Goal: Information Seeking & Learning: Learn about a topic

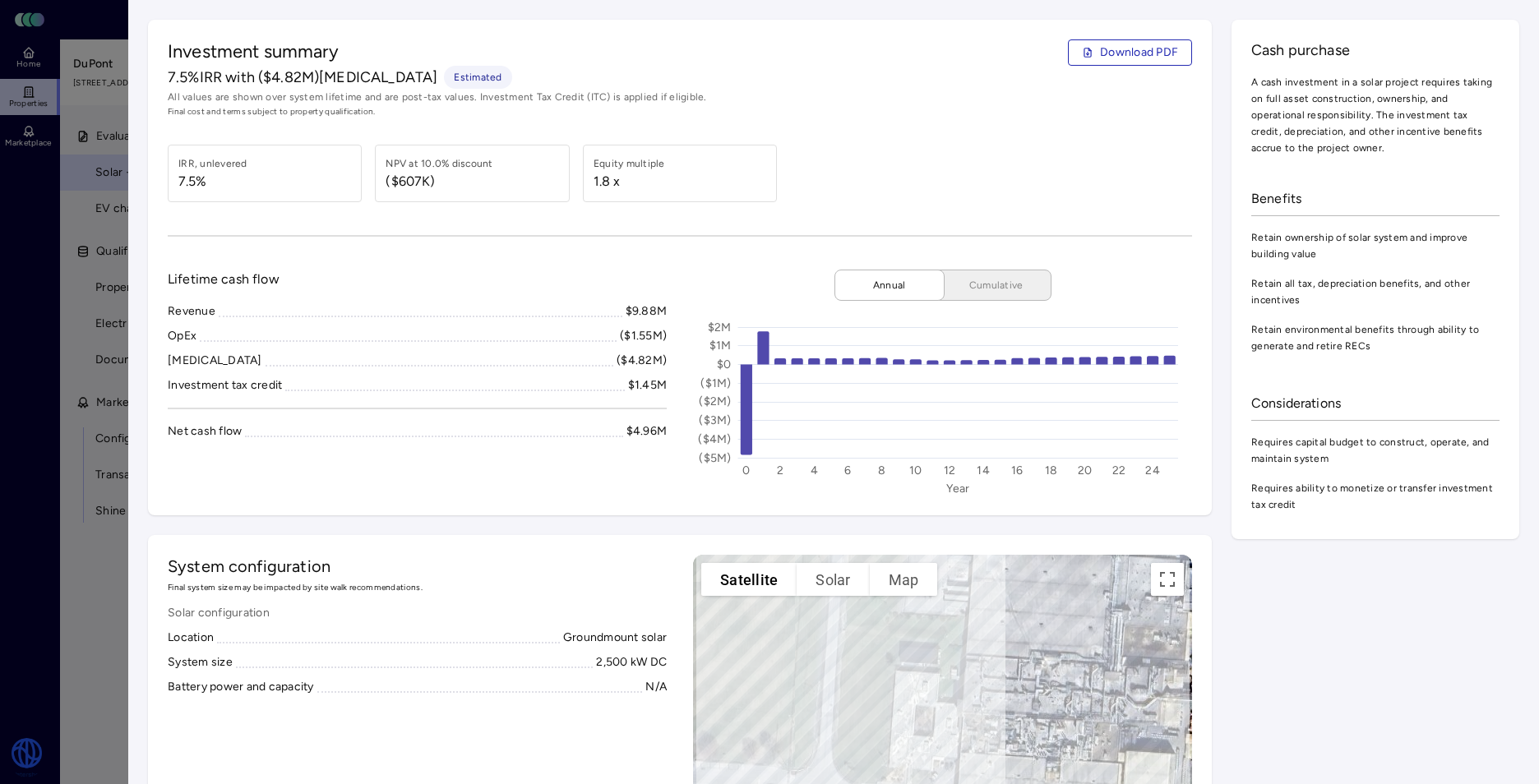
click at [62, 285] on div at bounding box center [769, 392] width 1539 height 784
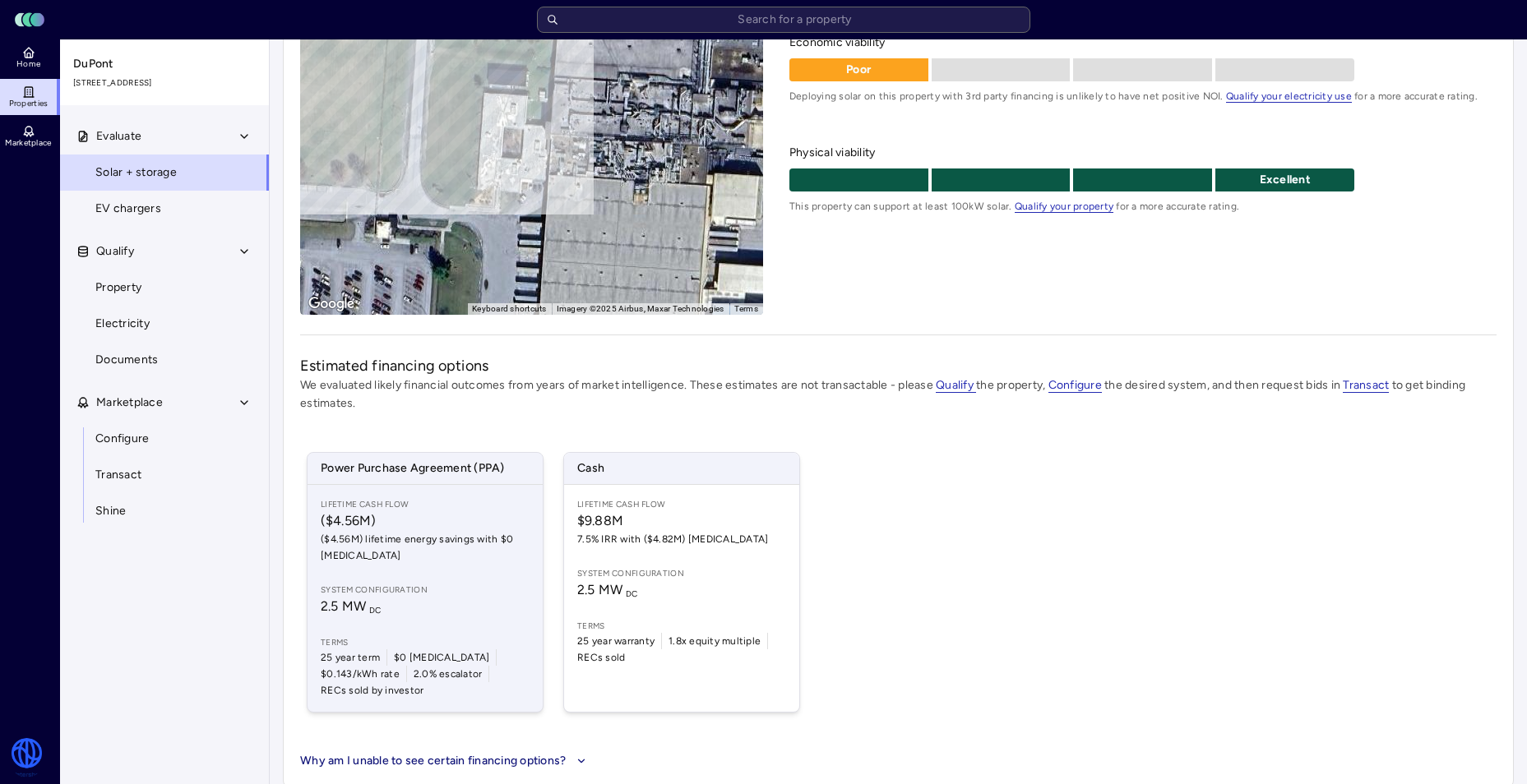
click at [481, 558] on span "($4.56M) lifetime energy savings with $0 [MEDICAL_DATA]" at bounding box center [425, 547] width 209 height 33
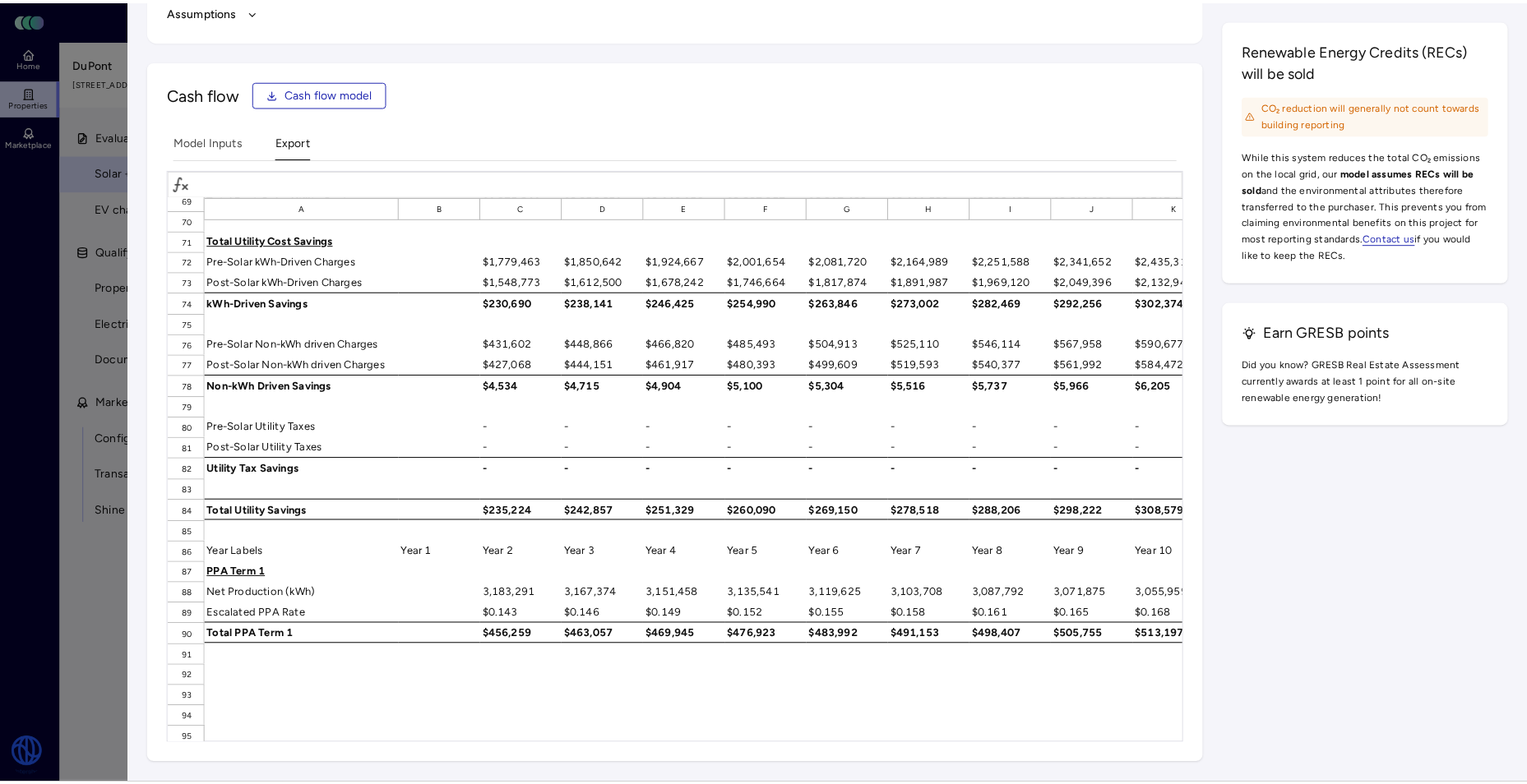
scroll to position [1449, 0]
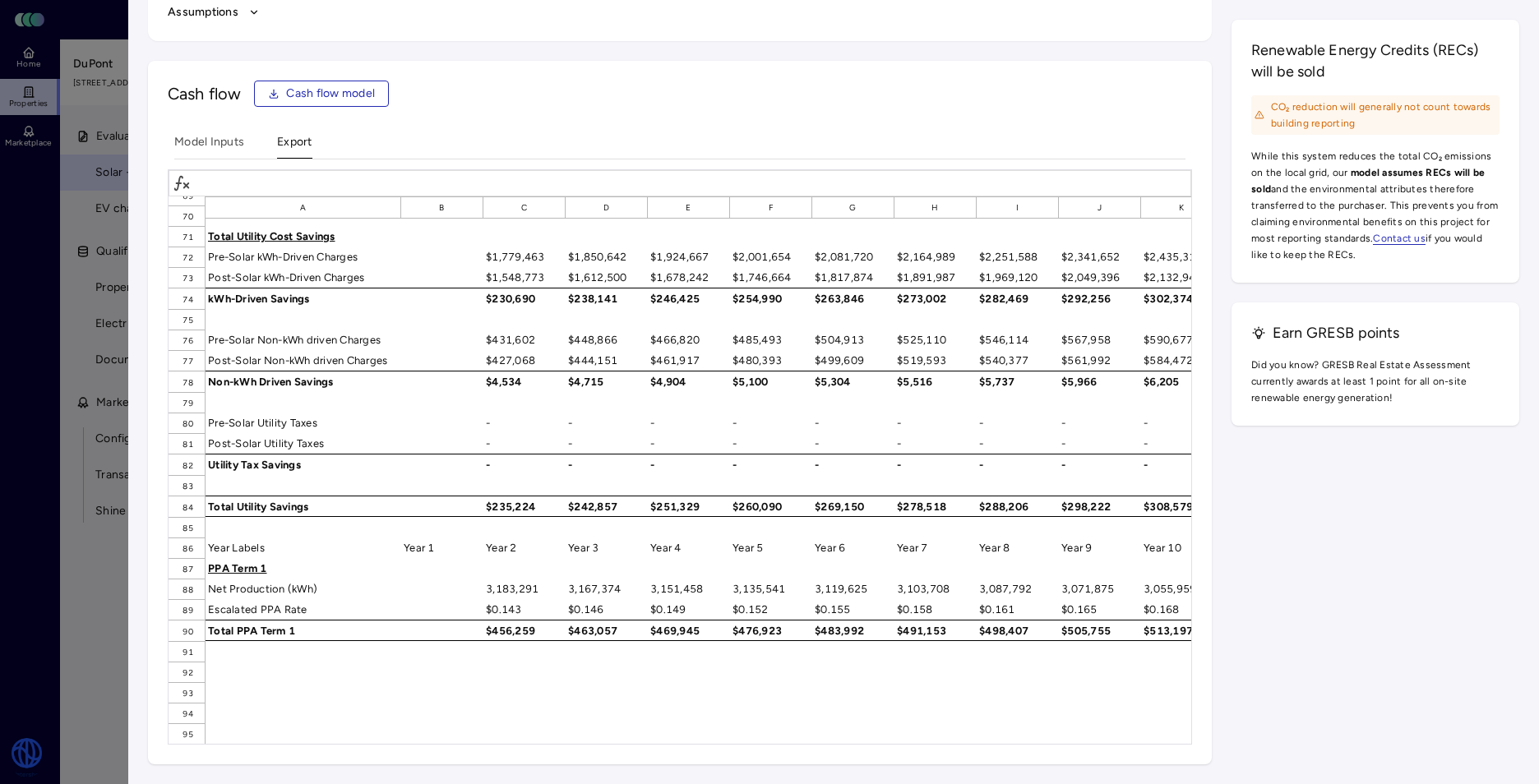
click at [54, 588] on div at bounding box center [769, 392] width 1539 height 784
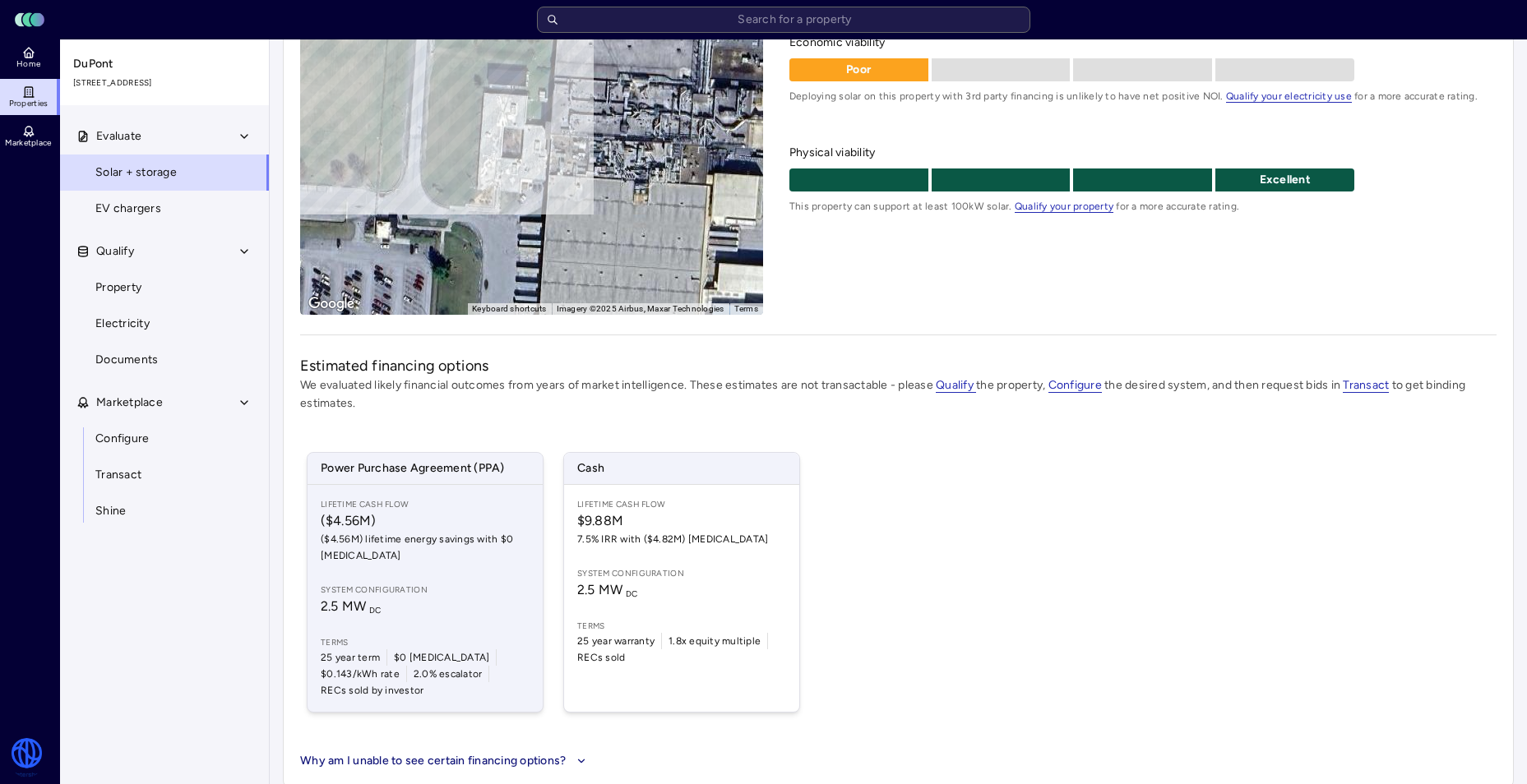
click at [372, 592] on span "System configuration" at bounding box center [425, 591] width 209 height 13
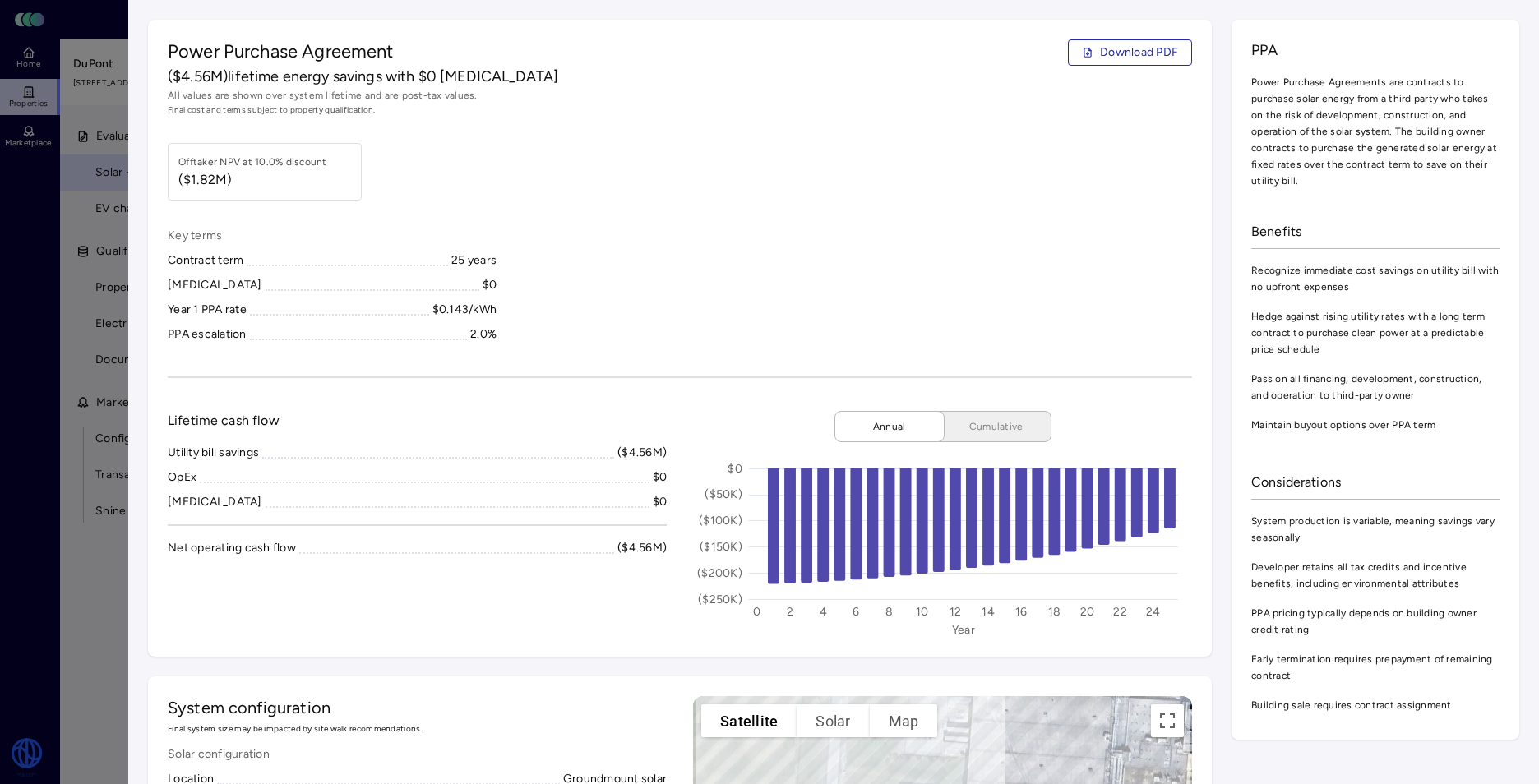
drag, startPoint x: 84, startPoint y: 603, endPoint x: 158, endPoint y: 776, distance: 188.2
click at [84, 603] on div at bounding box center [769, 392] width 1539 height 784
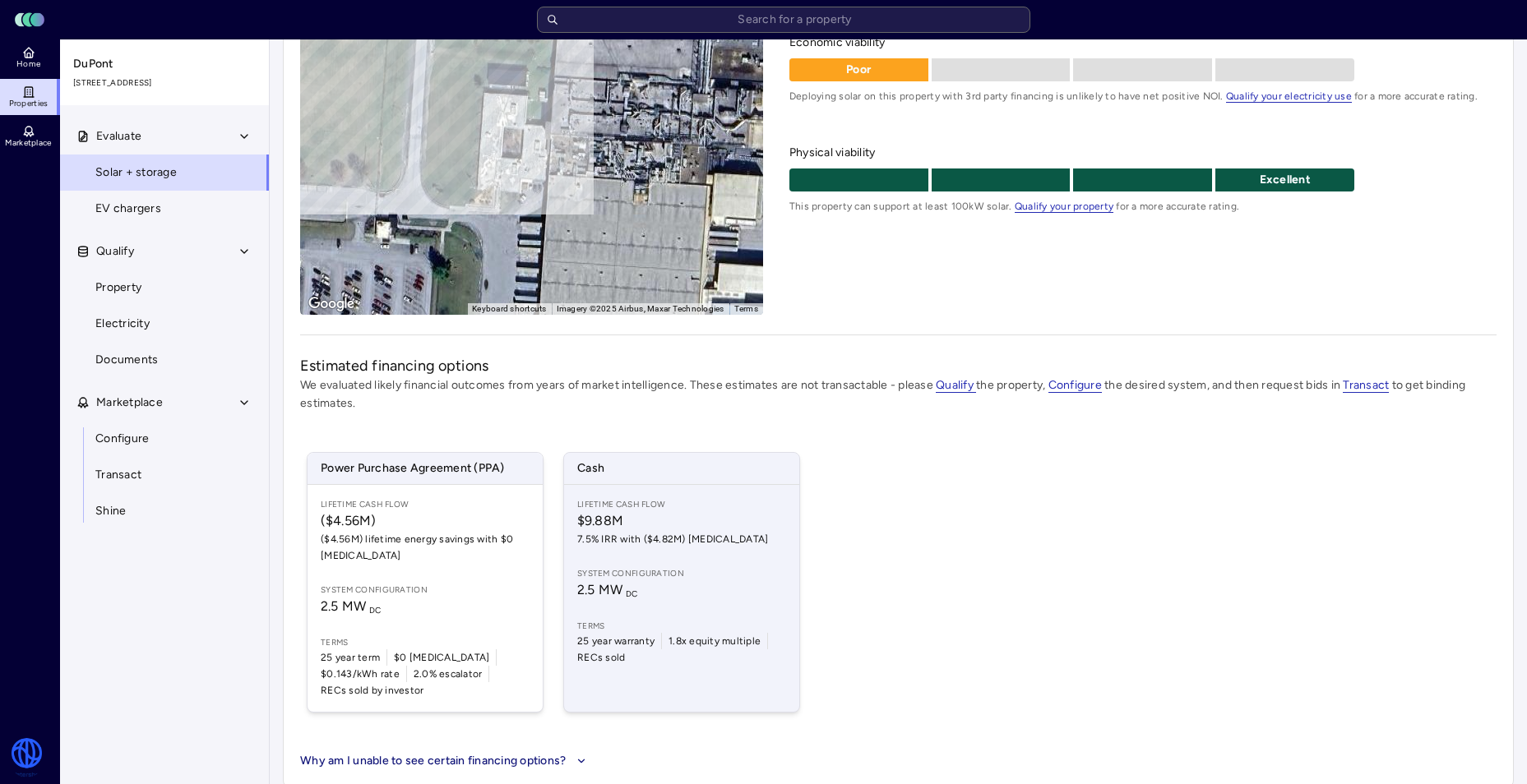
click at [644, 577] on span "System configuration" at bounding box center [682, 574] width 209 height 13
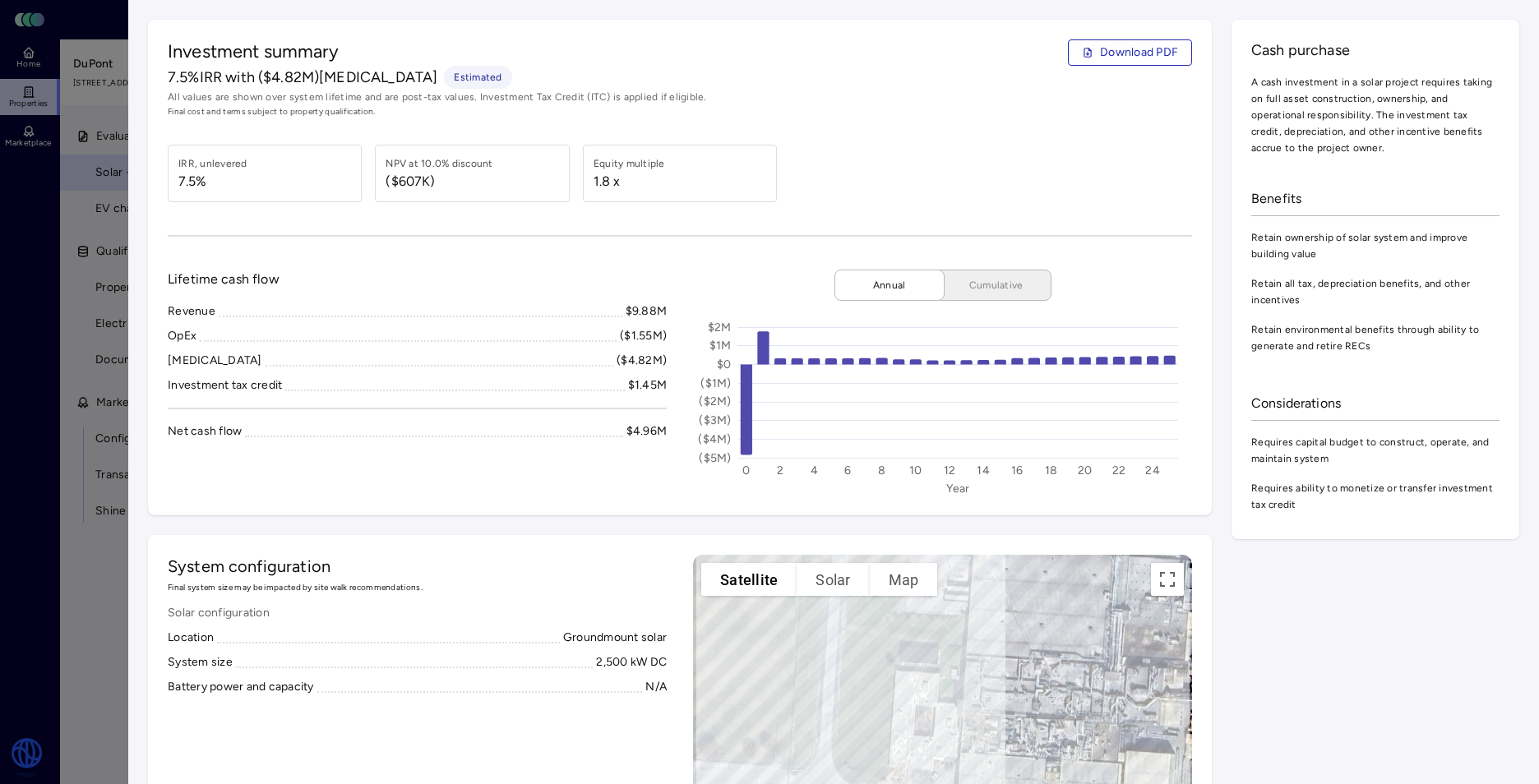
click at [20, 458] on div at bounding box center [769, 392] width 1539 height 784
